Goal: Task Accomplishment & Management: Use online tool/utility

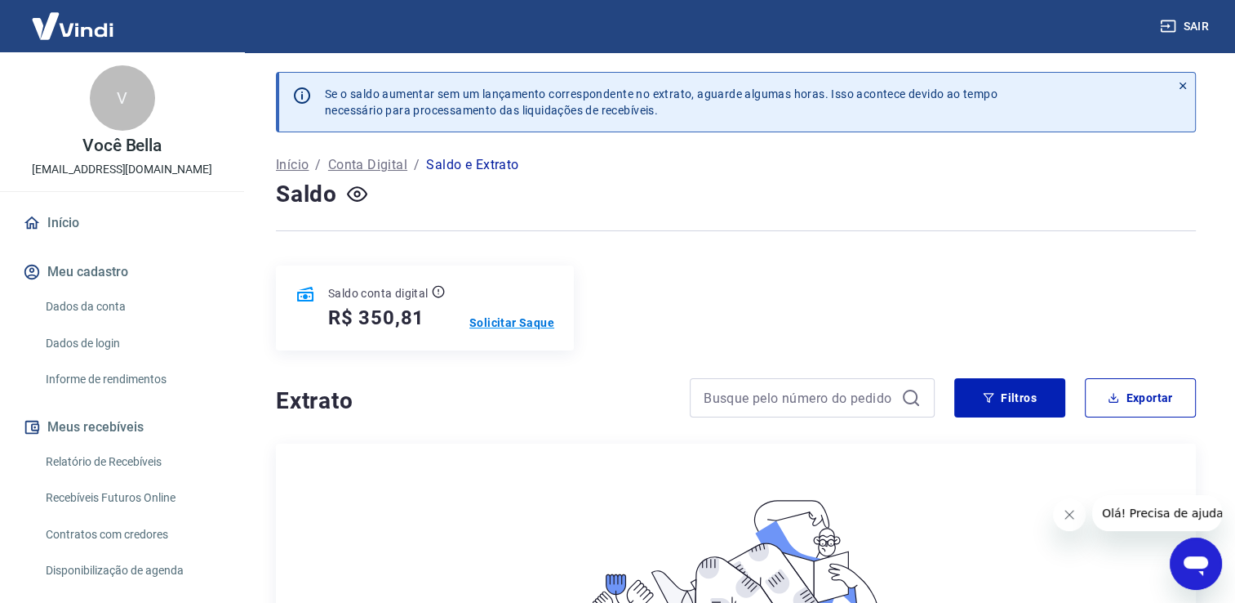
click at [517, 317] on p "Solicitar Saque" at bounding box center [511, 322] width 85 height 16
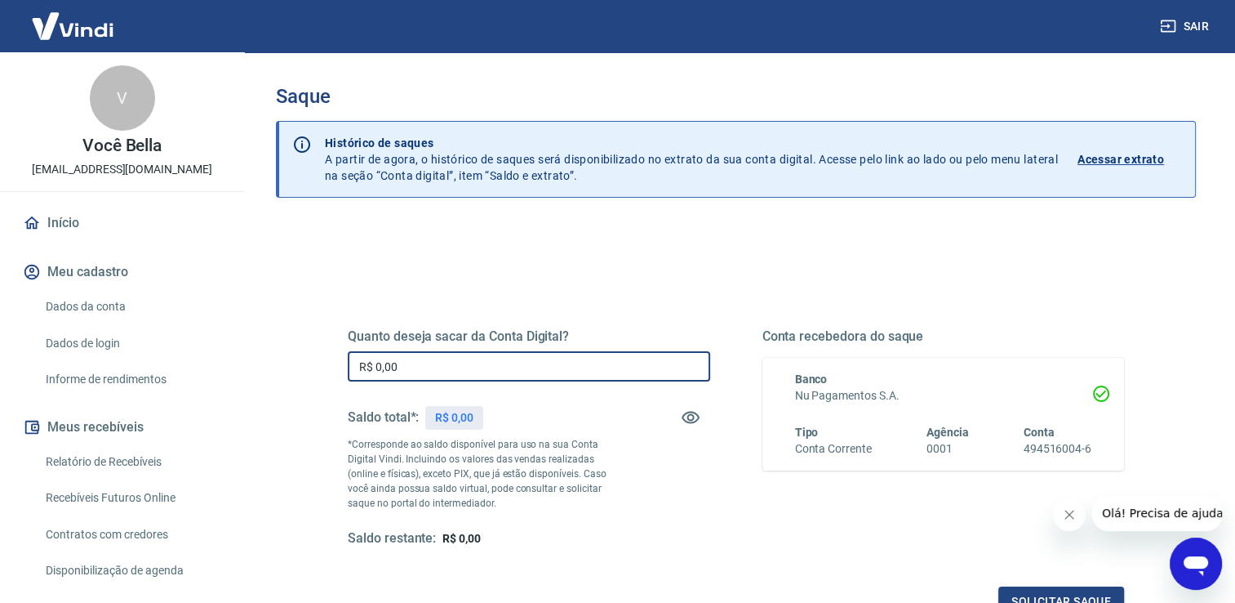
click at [487, 369] on input "R$ 0,00" at bounding box center [529, 366] width 362 height 30
type input "R$ 350,00"
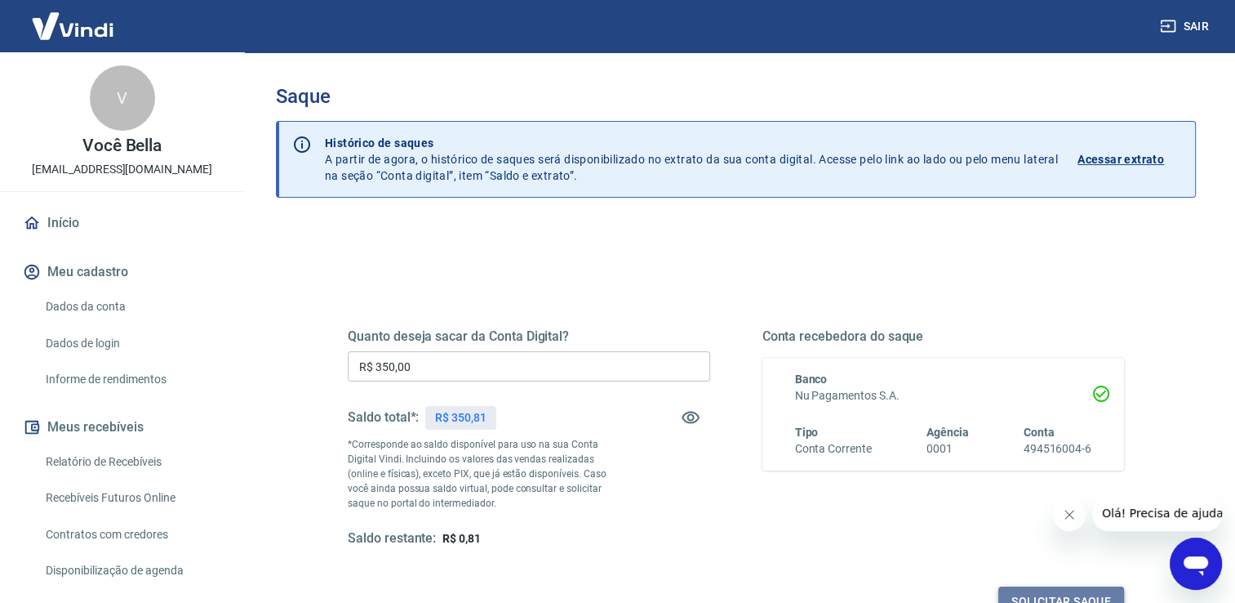
click at [1005, 589] on button "Solicitar saque" at bounding box center [1061, 601] width 126 height 30
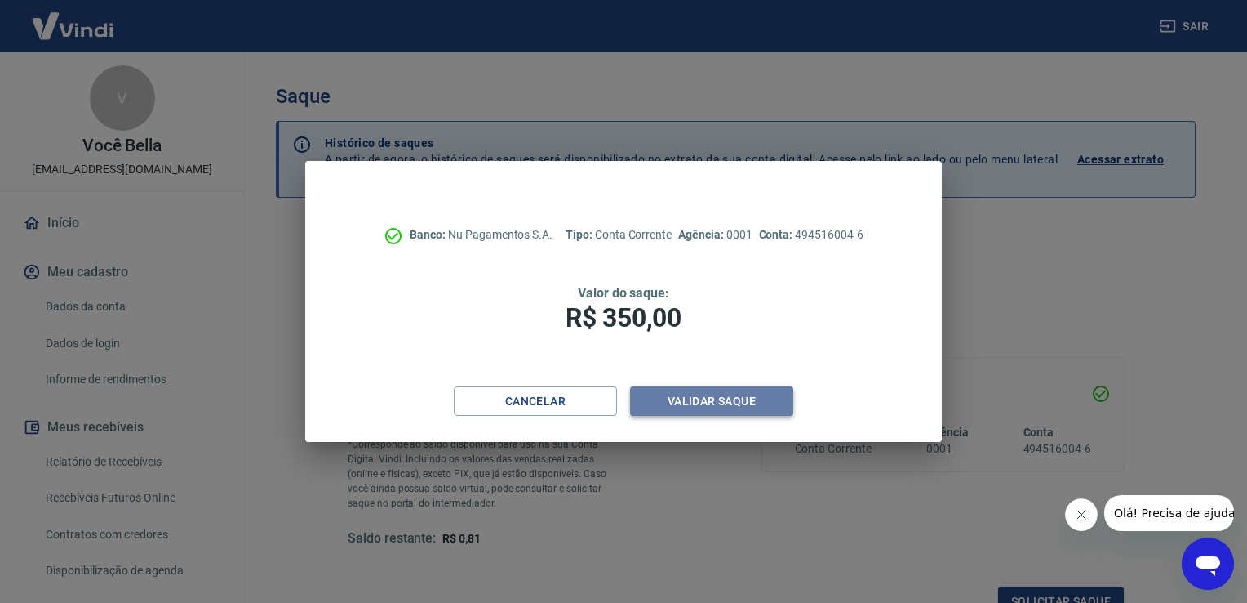
click at [714, 413] on button "Validar saque" at bounding box center [711, 401] width 163 height 30
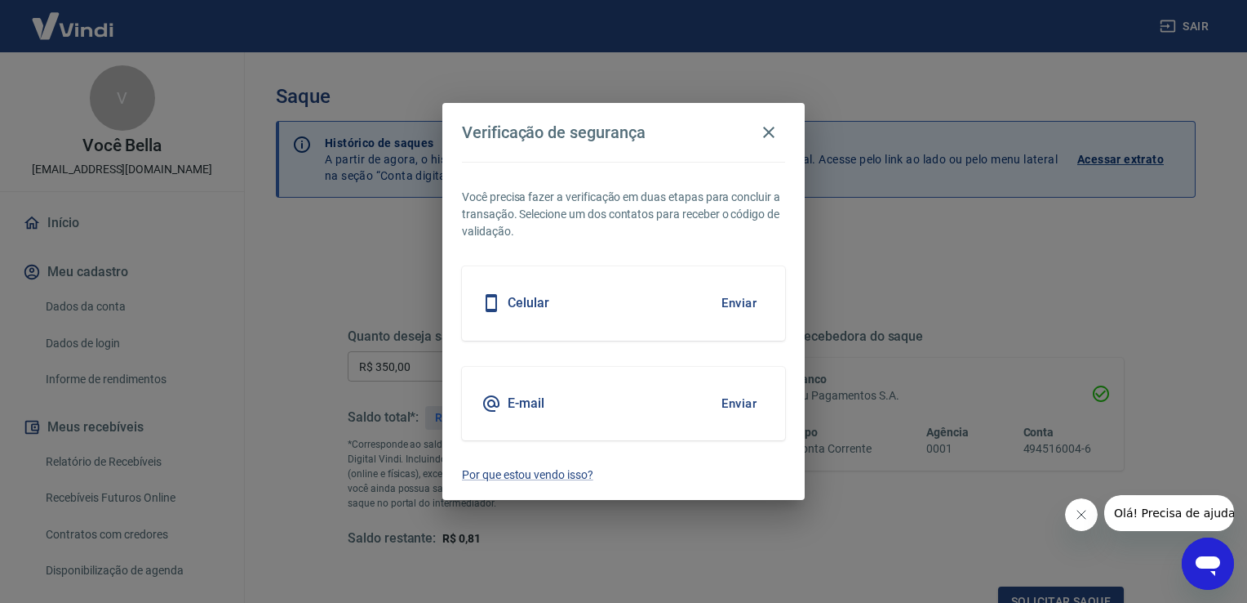
scroll to position [13, 0]
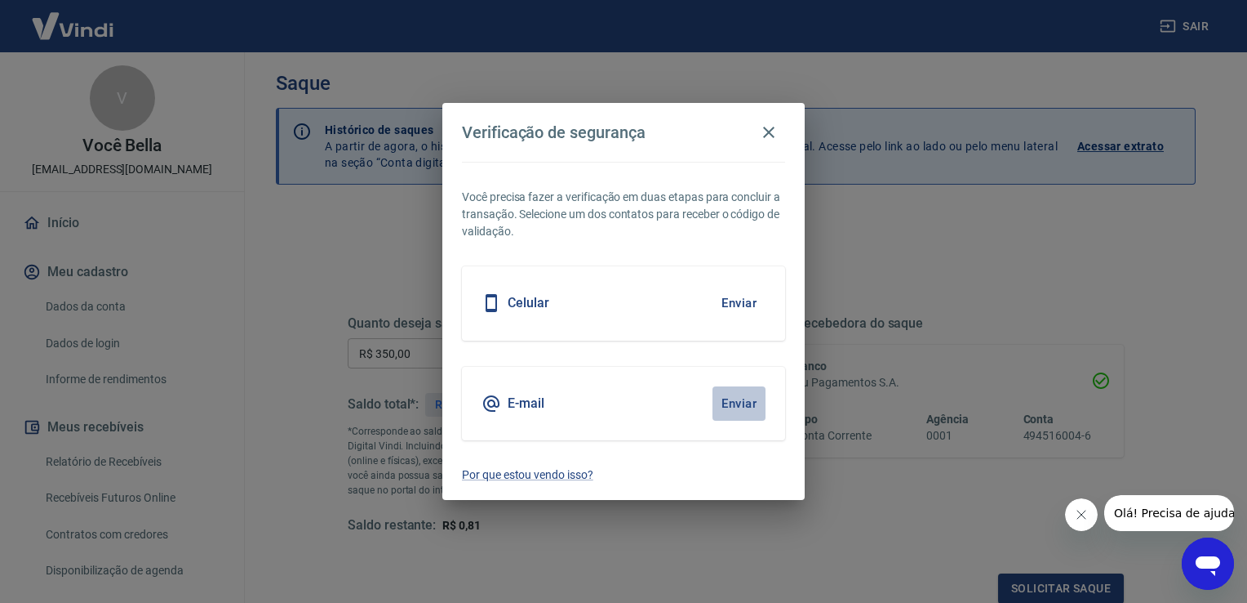
click at [736, 398] on button "Enviar" at bounding box center [739, 403] width 53 height 34
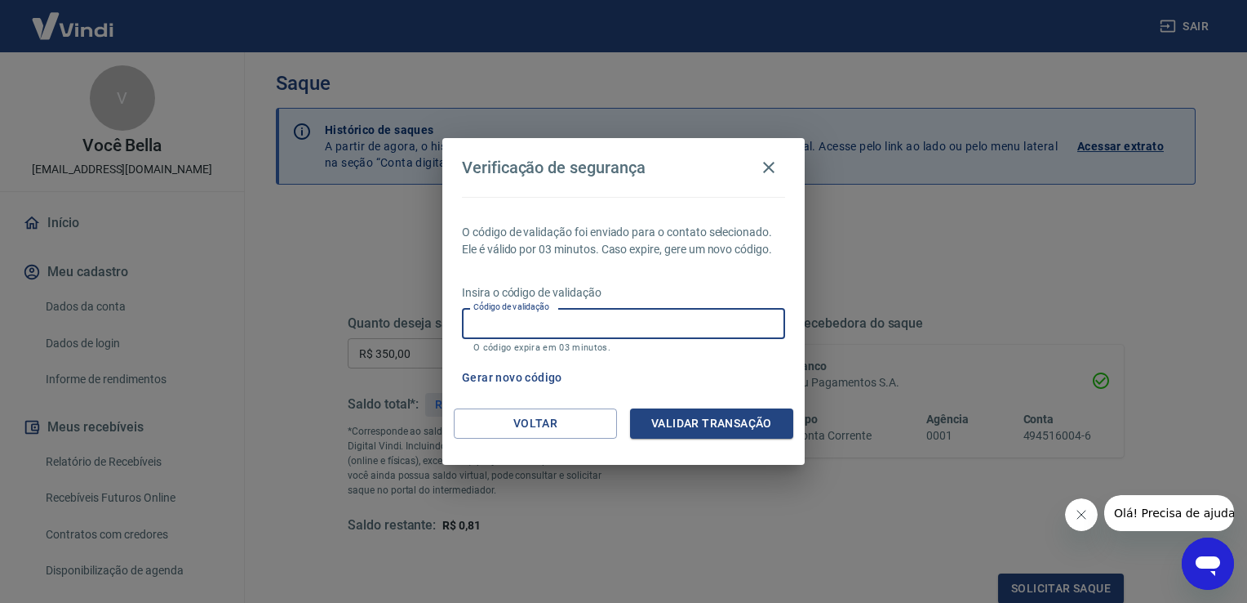
click at [566, 328] on input "Código de validação" at bounding box center [623, 323] width 323 height 30
type input "657157"
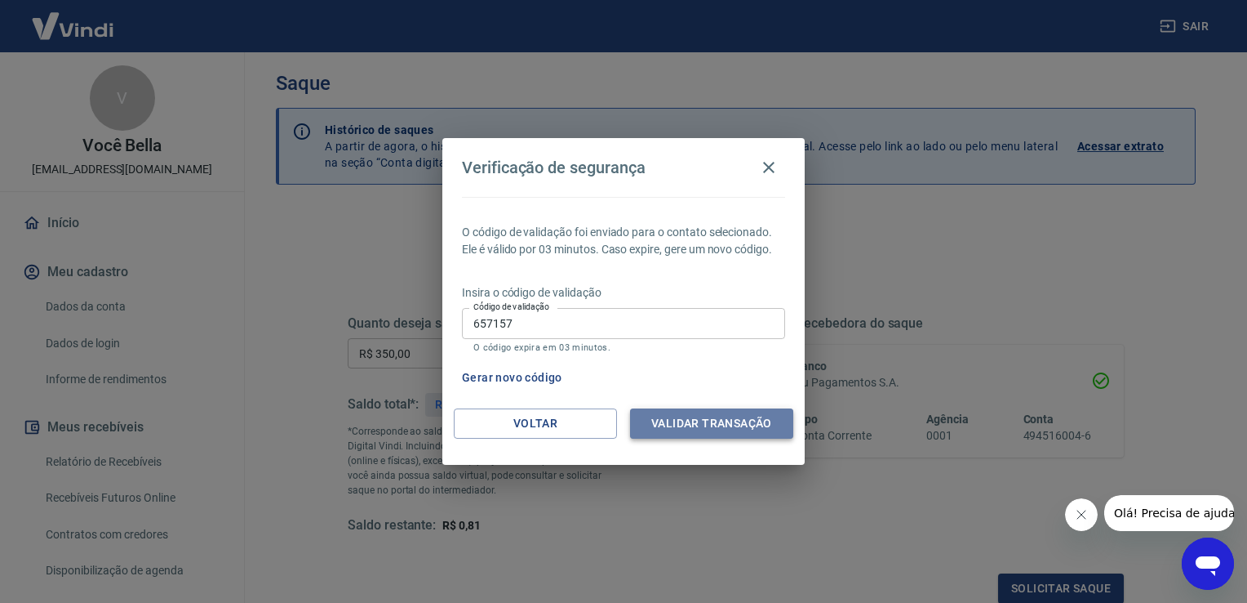
click at [732, 426] on button "Validar transação" at bounding box center [711, 423] width 163 height 30
